Goal: Transaction & Acquisition: Purchase product/service

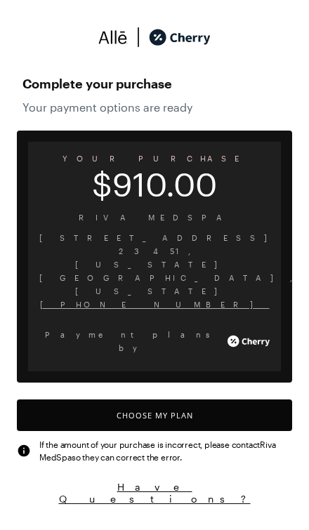
click at [272, 399] on button "Choose My Plan" at bounding box center [154, 415] width 275 height 32
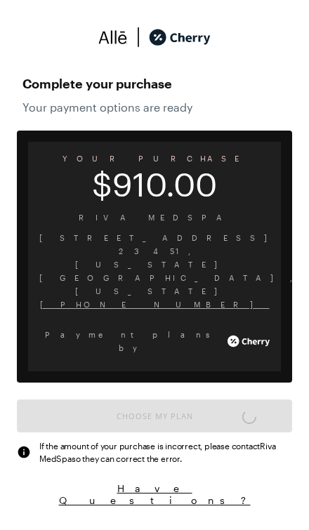
scroll to position [6, 0]
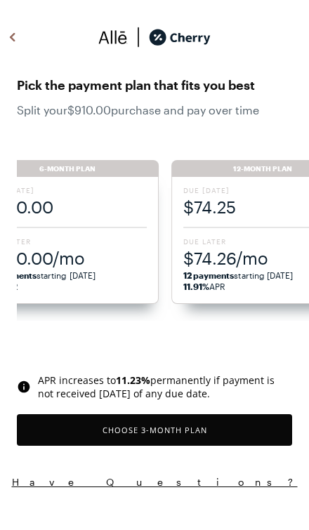
scroll to position [1160, 0]
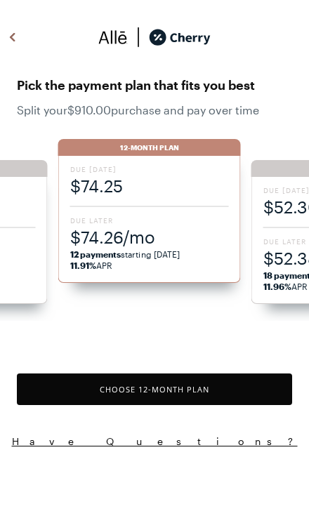
click at [245, 393] on button "Choose 12 -Month Plan" at bounding box center [154, 389] width 275 height 32
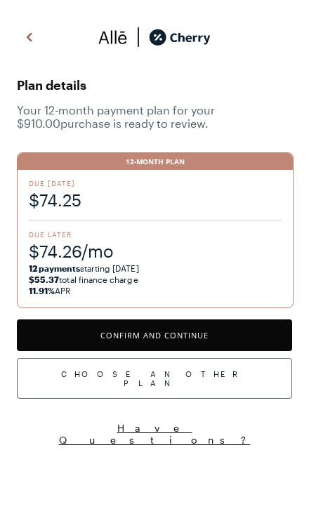
click at [91, 335] on button "Confirm and Continue" at bounding box center [154, 335] width 275 height 32
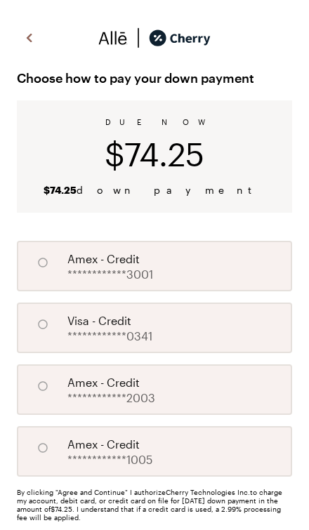
click at [230, 274] on div "**********" at bounding box center [154, 266] width 275 height 51
radio input "true"
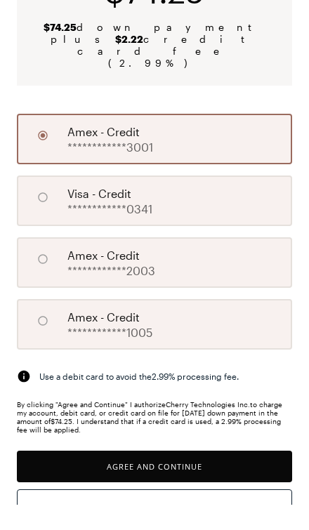
scroll to position [135, 0]
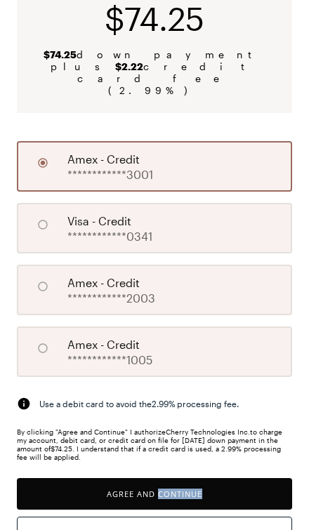
click at [246, 478] on button "Agree and Continue" at bounding box center [154, 494] width 275 height 32
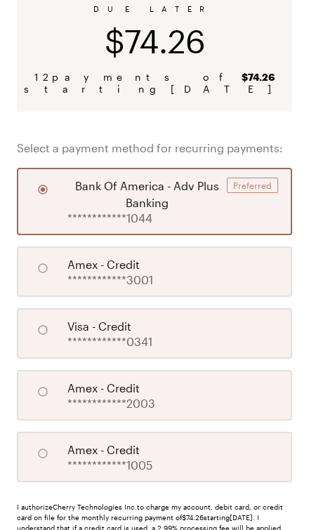
click at [247, 397] on div "**********" at bounding box center [154, 395] width 275 height 51
radio input "false"
radio input "true"
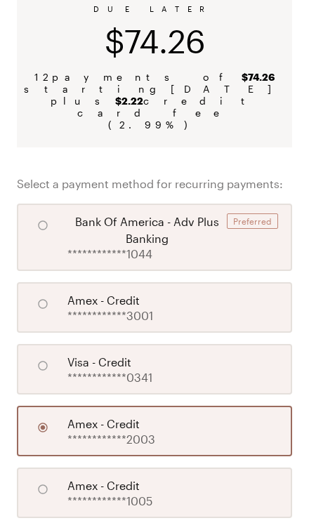
click at [244, 285] on div "**********" at bounding box center [154, 307] width 275 height 51
radio input "true"
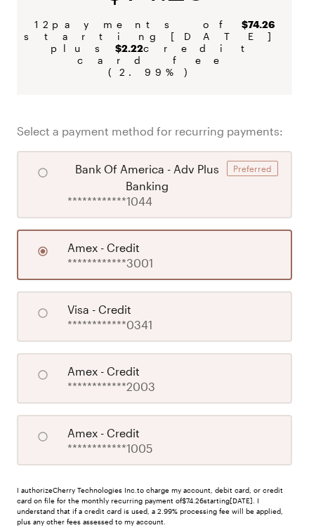
scroll to position [202, 0]
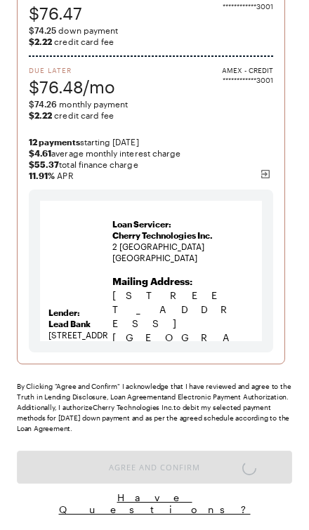
scroll to position [101, 0]
